Goal: Information Seeking & Learning: Learn about a topic

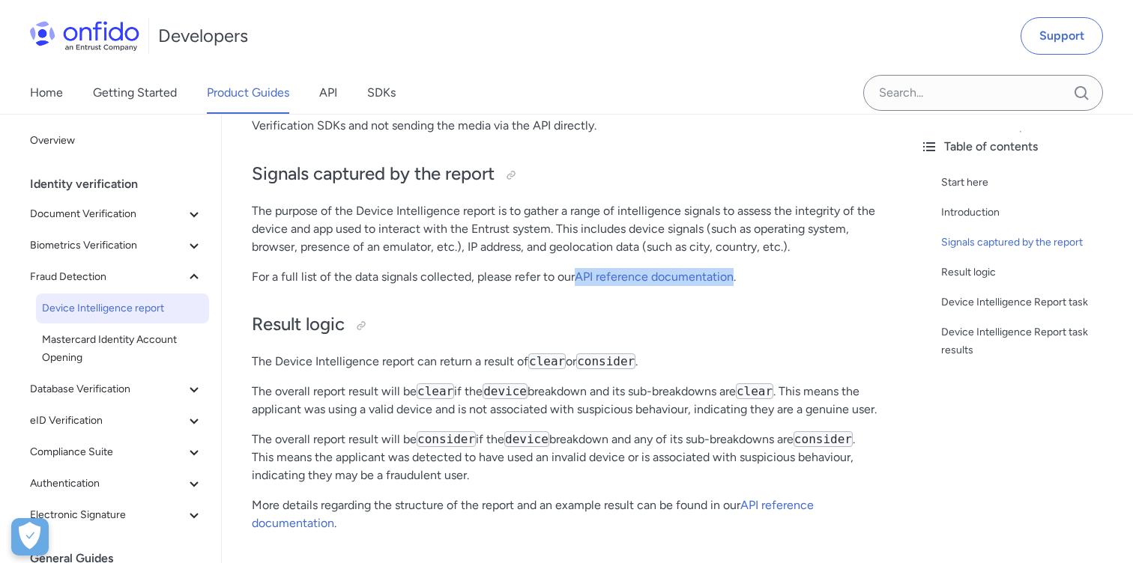
scroll to position [482, 0]
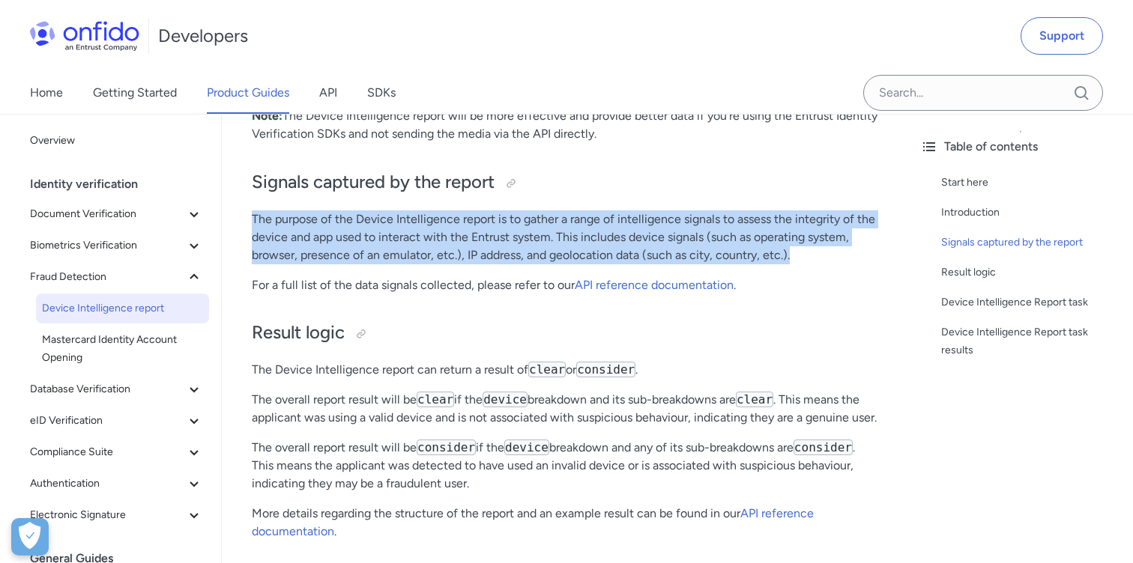
drag, startPoint x: 252, startPoint y: 220, endPoint x: 810, endPoint y: 256, distance: 559.4
click at [810, 256] on p "The purpose of the Device Intelligence report is to gather a range of intellige…" at bounding box center [565, 238] width 626 height 54
copy p "The purpose of the Device Intelligence report is to gather a range of intellige…"
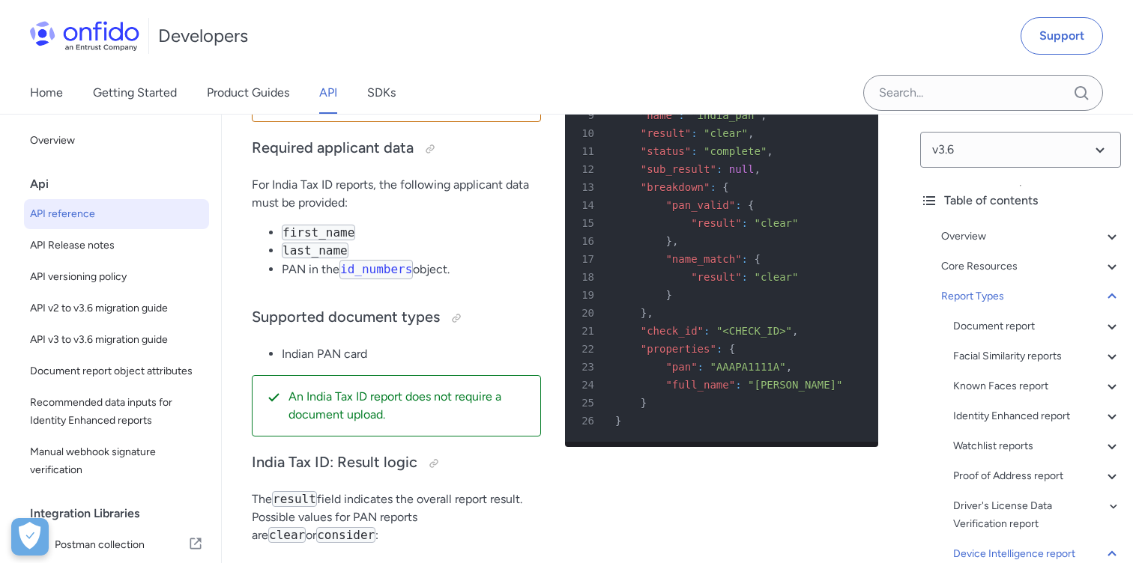
scroll to position [127700, 0]
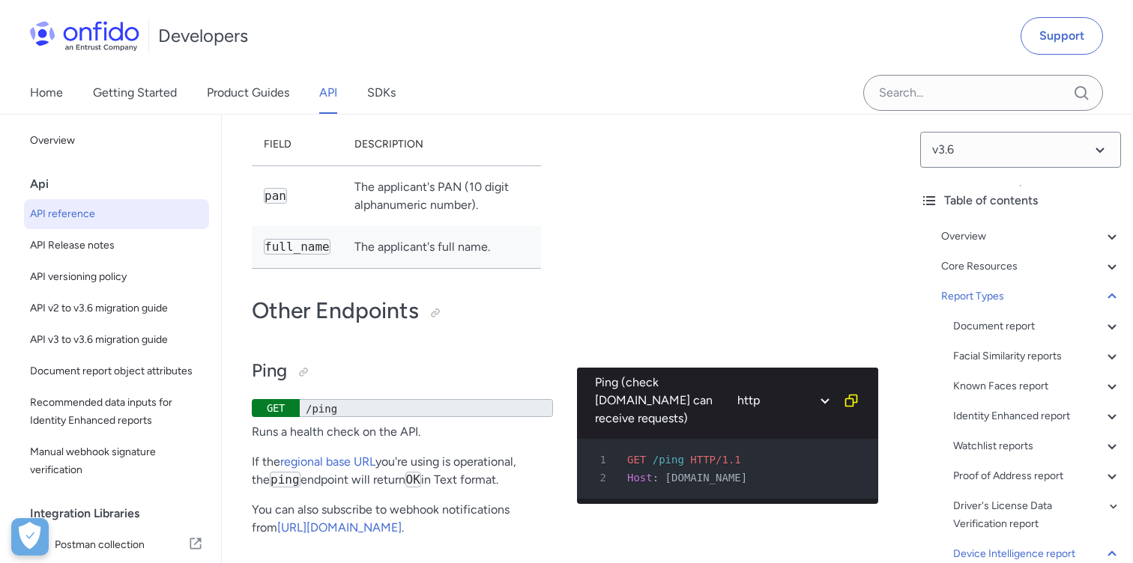
scroll to position [129044, 0]
